Goal: Task Accomplishment & Management: Use online tool/utility

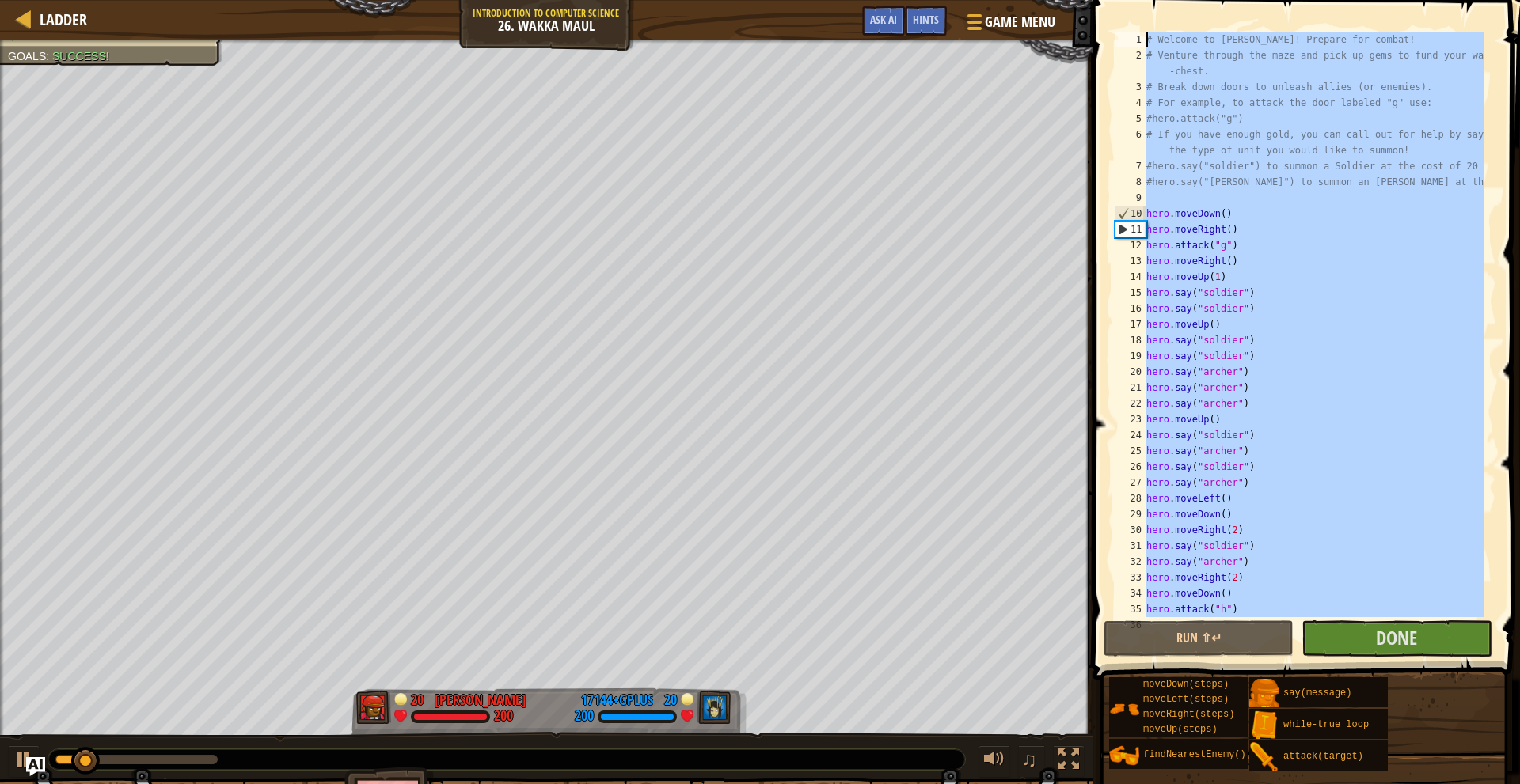
drag, startPoint x: 1175, startPoint y: 599, endPoint x: 1153, endPoint y: -53, distance: 652.4
click at [1153, 0] on html "Ladder Introduction to Computer Science 26. Wakka Maul Game Menu Done Hints Ask…" at bounding box center [760, 0] width 1520 height 0
type textarea "# Welcome to [PERSON_NAME]! Prepare for combat! # Venture through the maze and …"
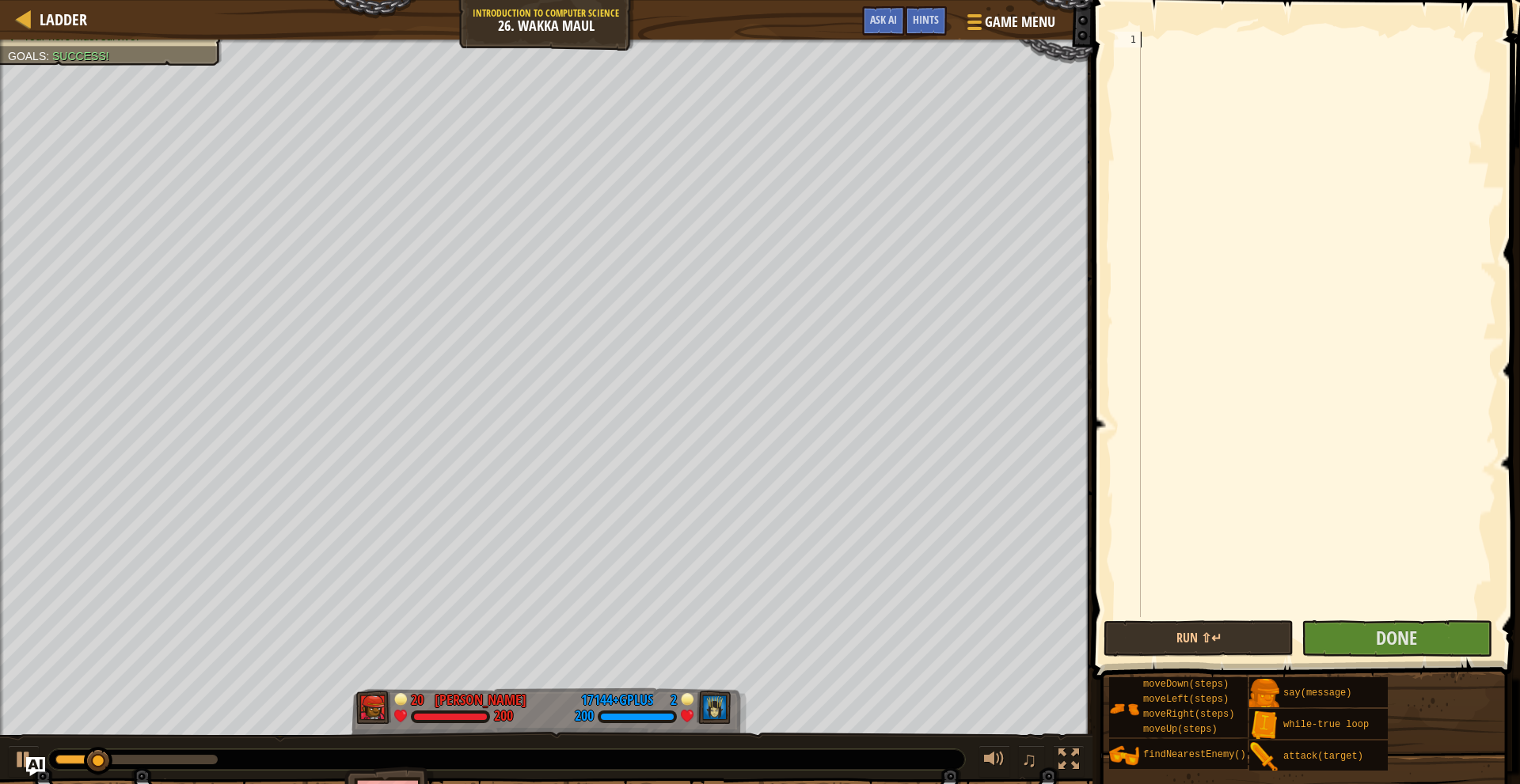
type textarea "hero.attack("i")"
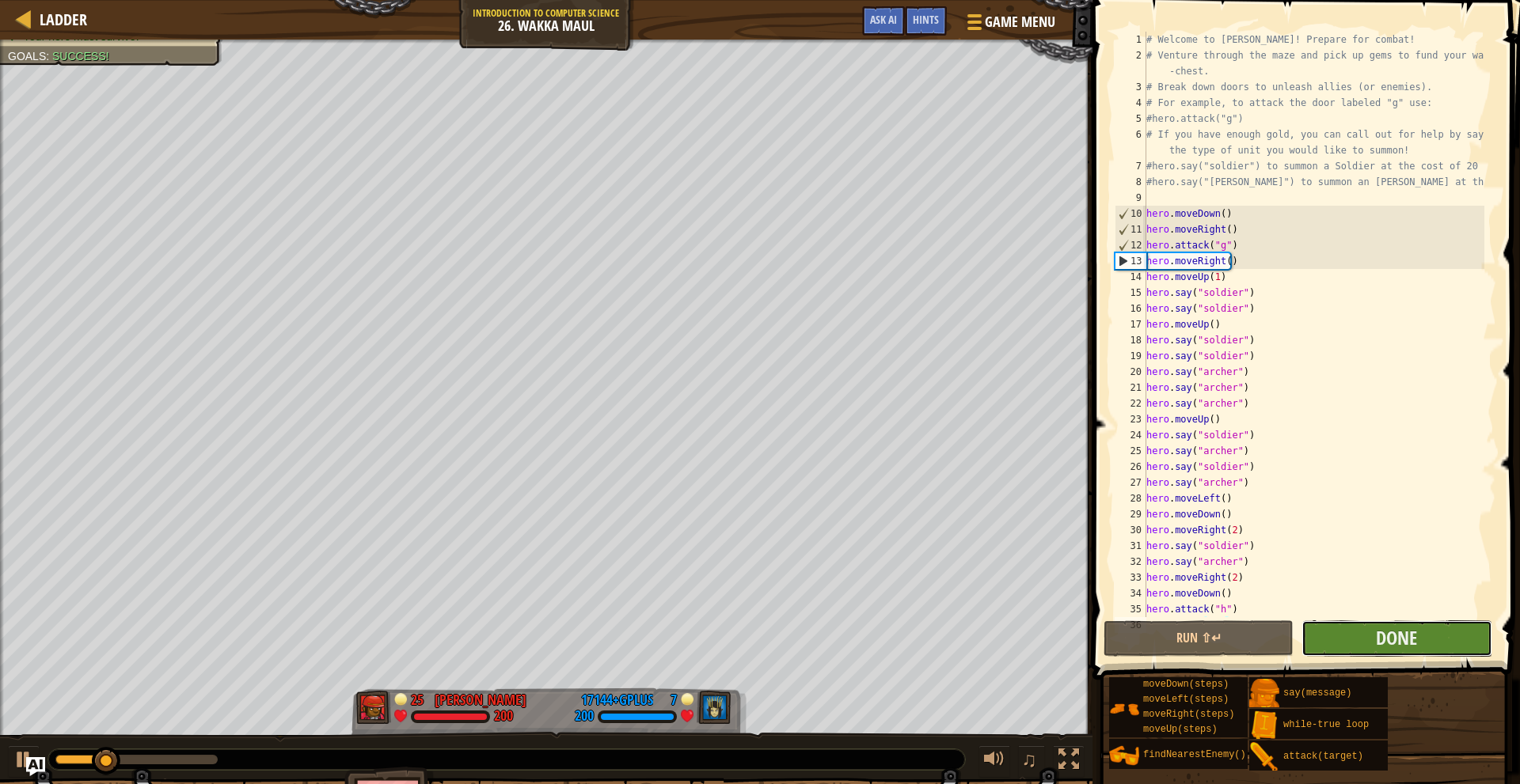
click at [1370, 638] on button "Done" at bounding box center [1396, 638] width 190 height 36
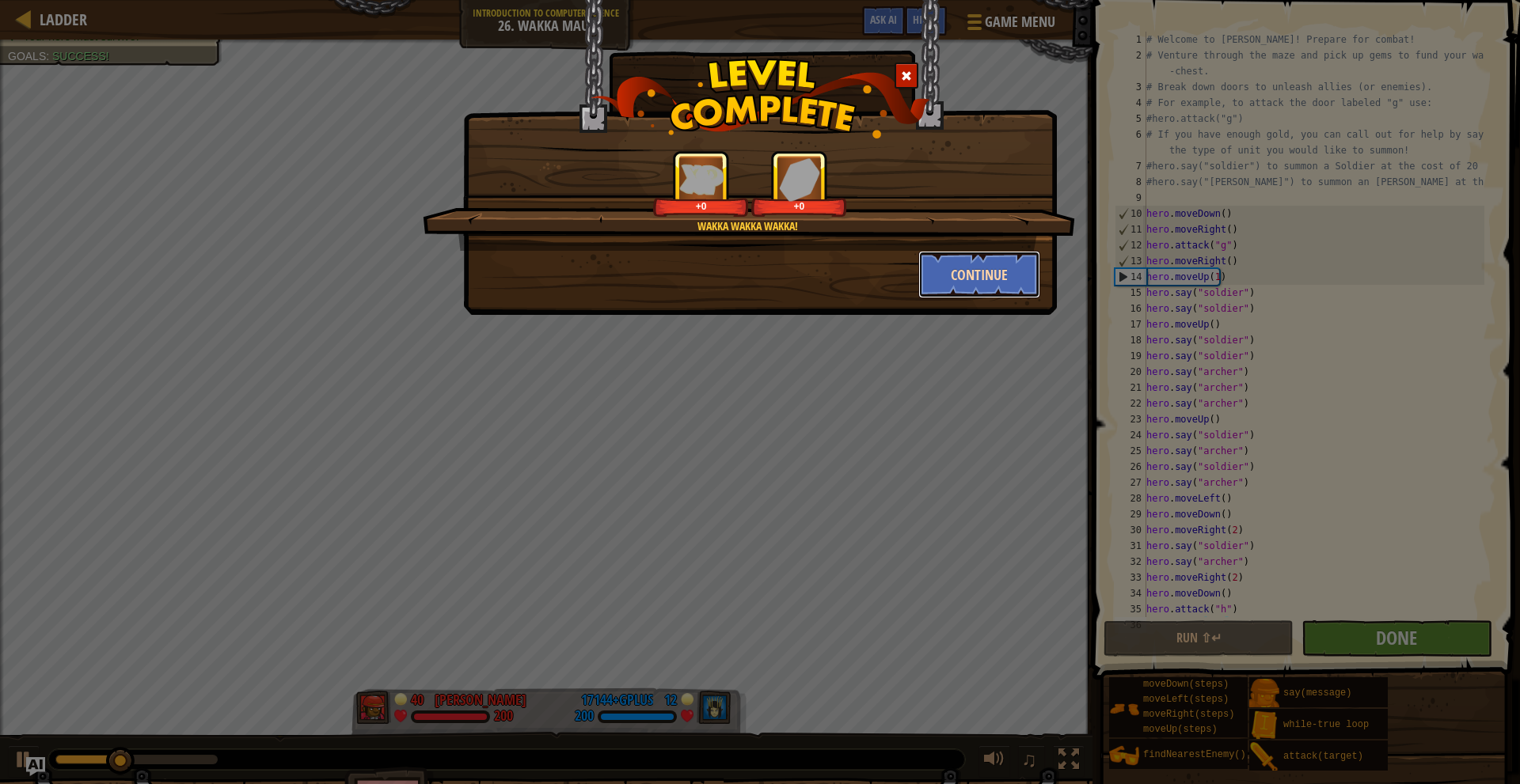
click at [949, 289] on button "Continue" at bounding box center [980, 274] width 123 height 47
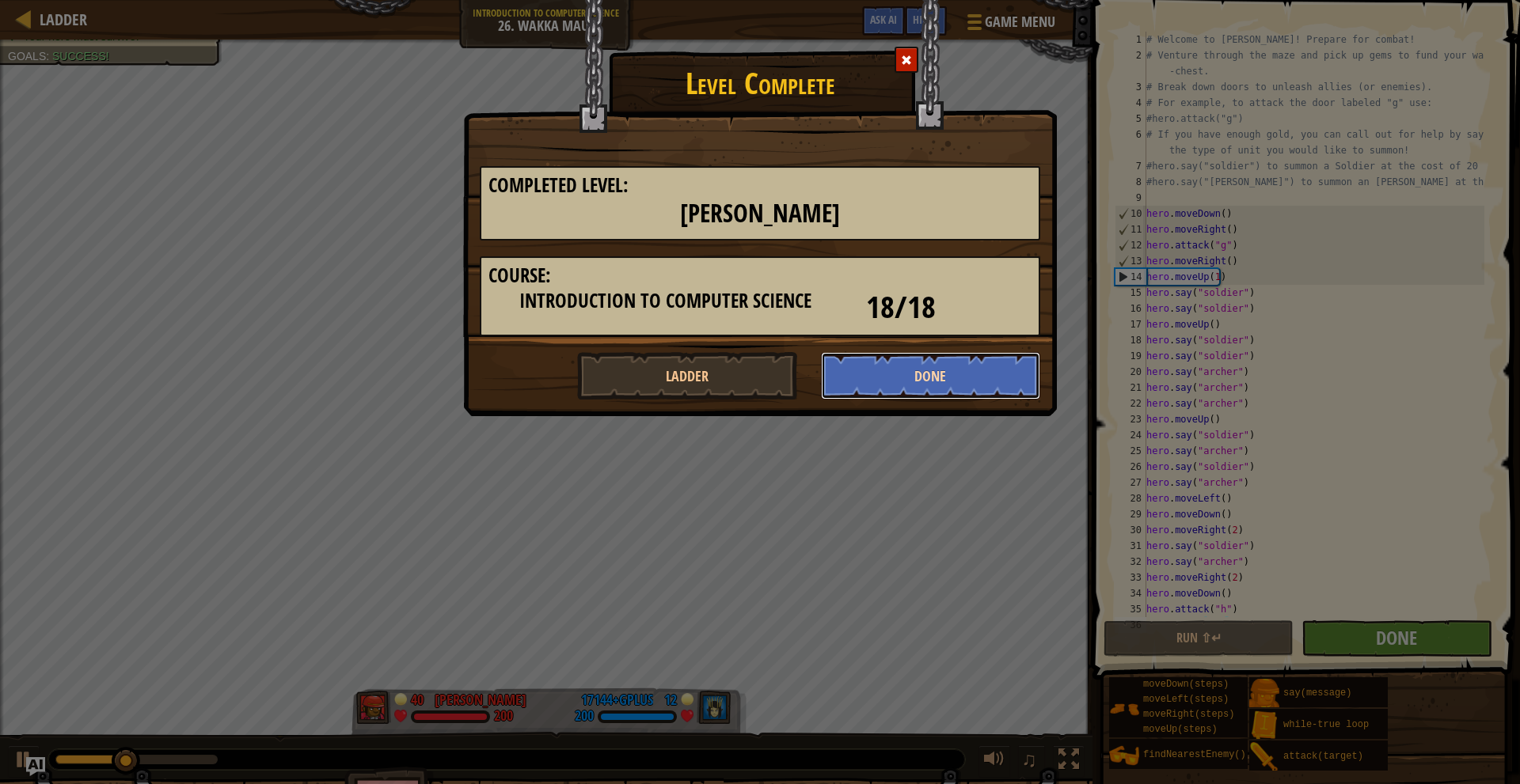
click at [923, 398] on button "Done" at bounding box center [931, 375] width 220 height 47
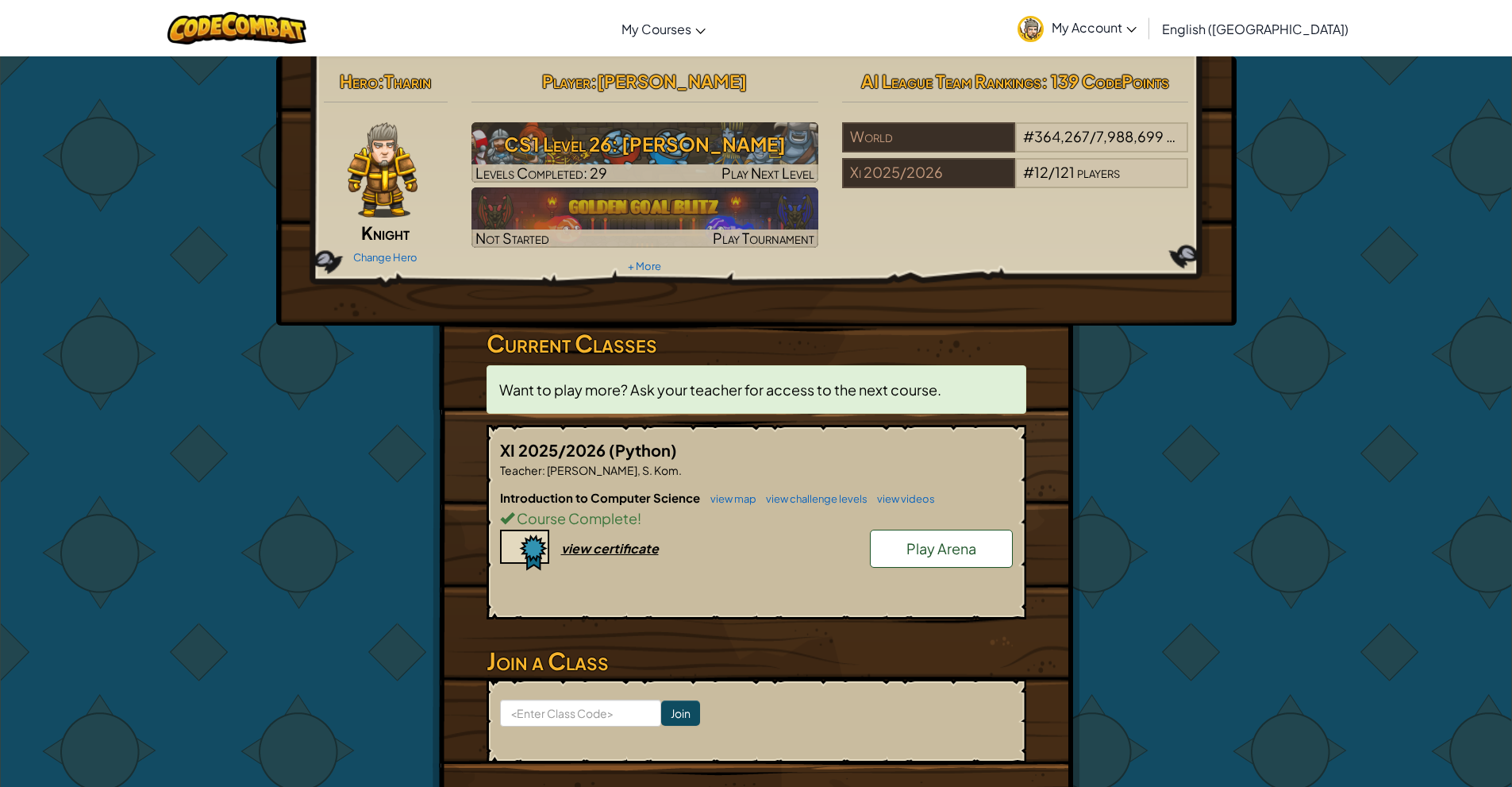
click at [918, 553] on span "Play Arena" at bounding box center [941, 548] width 70 height 18
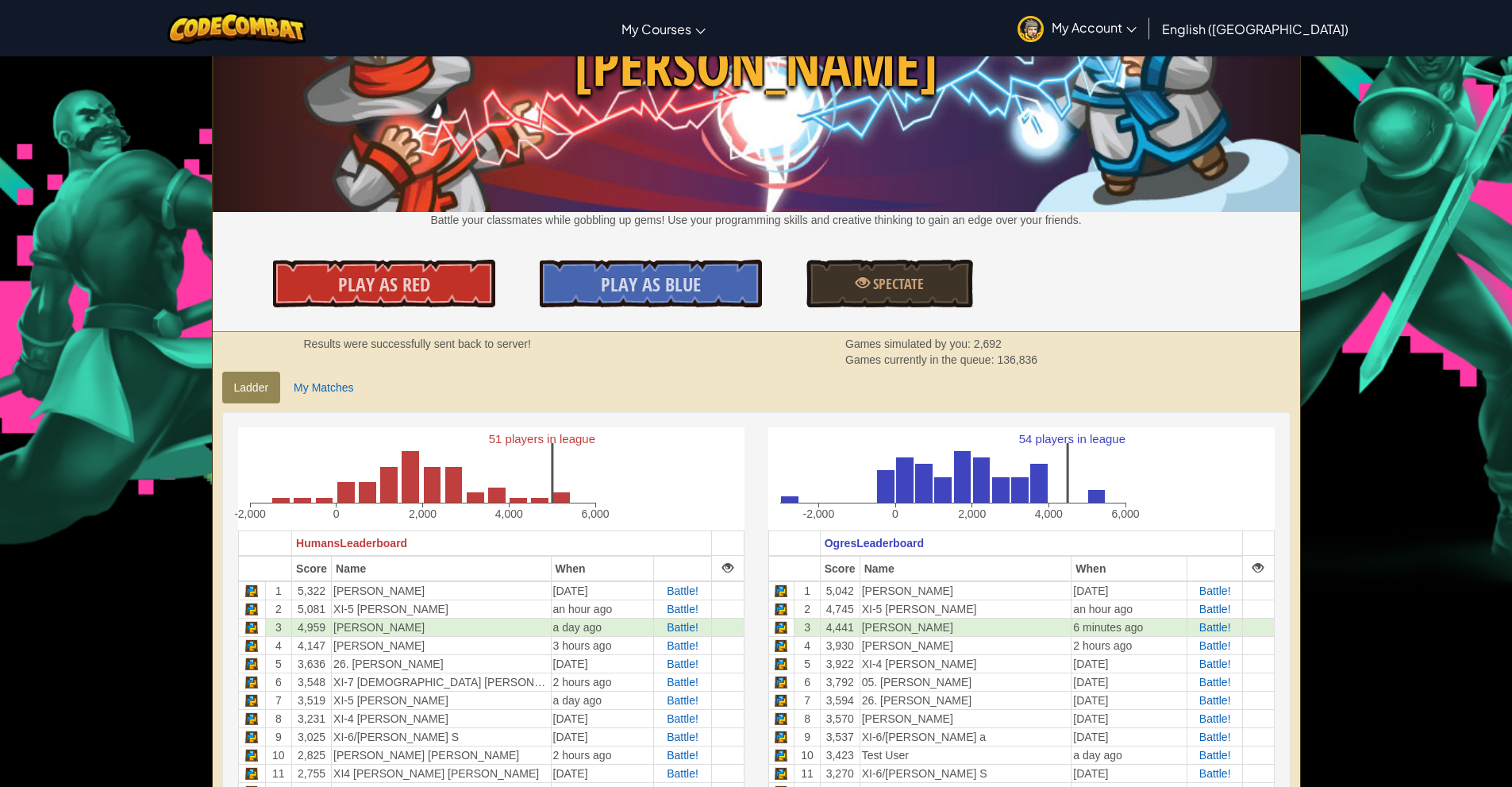
scroll to position [79, 0]
